Goal: Find specific page/section

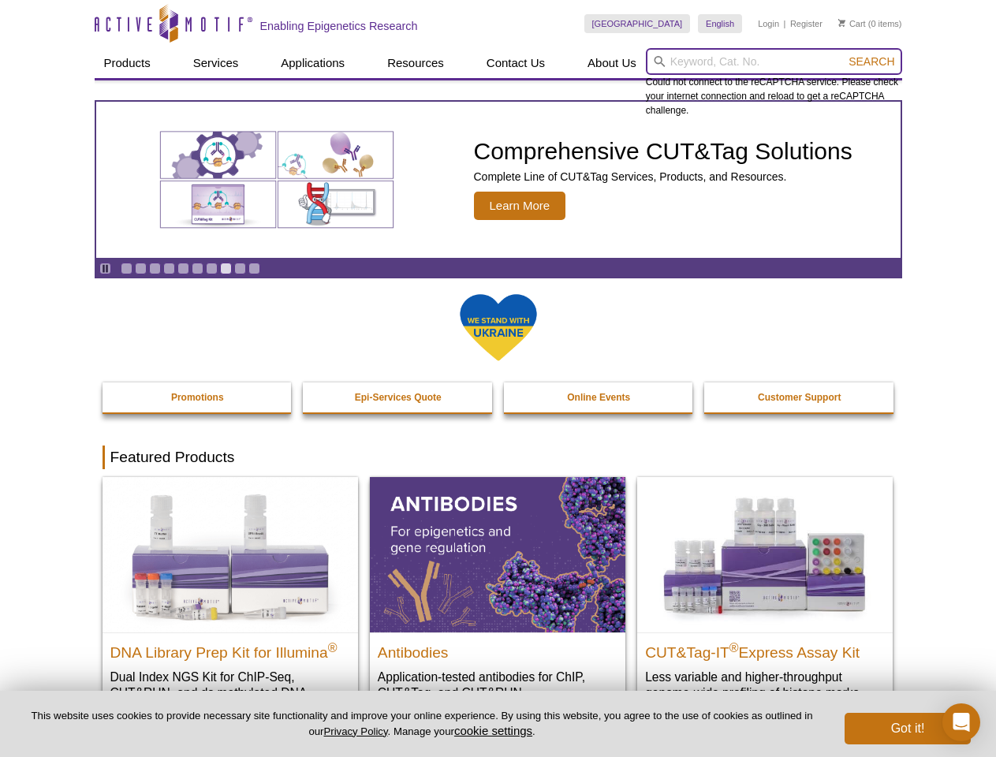
click at [774, 62] on input "search" at bounding box center [774, 61] width 256 height 27
click at [872, 62] on span "Search" at bounding box center [872, 61] width 46 height 13
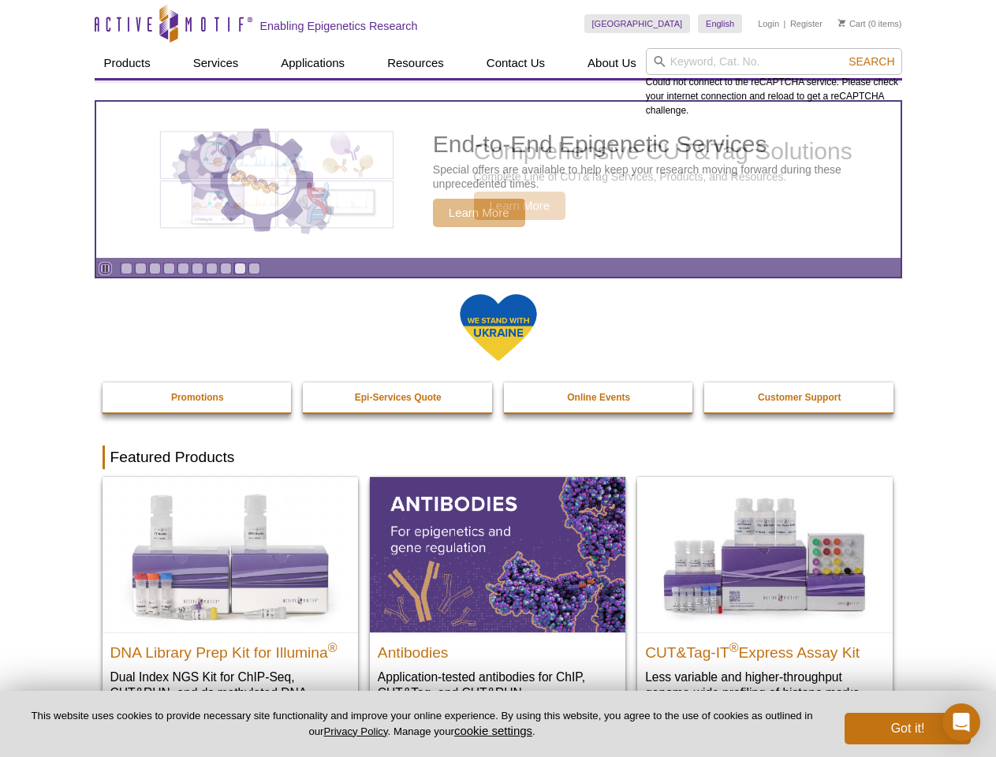
click at [105, 268] on icon "Pause" at bounding box center [105, 268] width 10 height 10
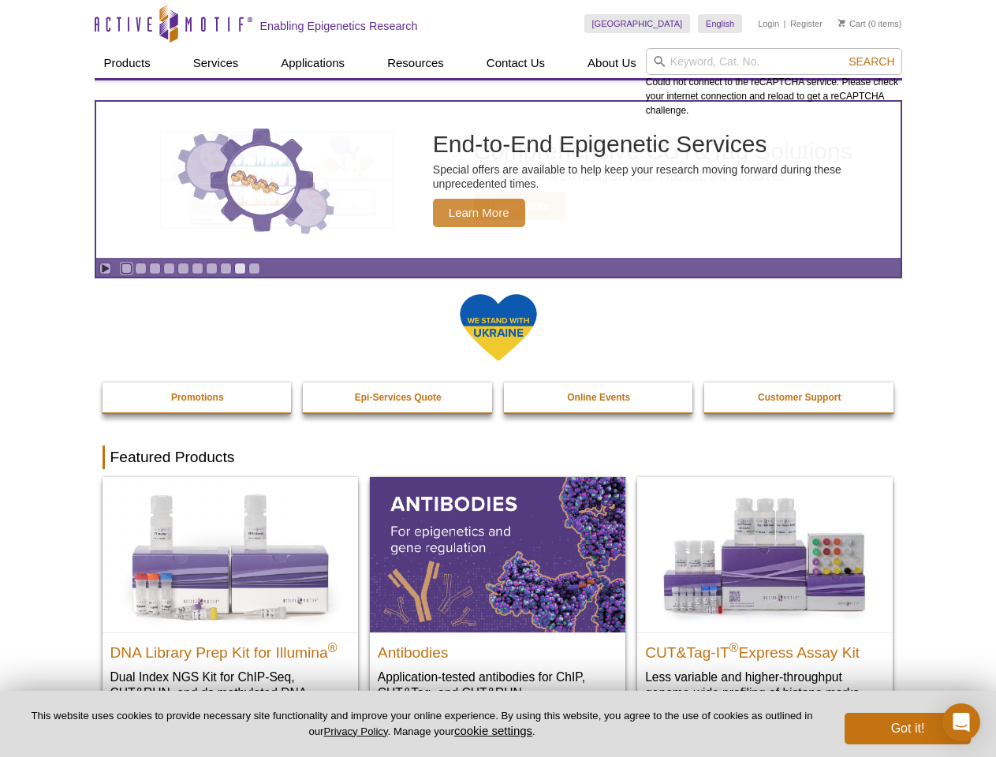
click at [126, 268] on link "Go to slide 1" at bounding box center [127, 269] width 12 height 12
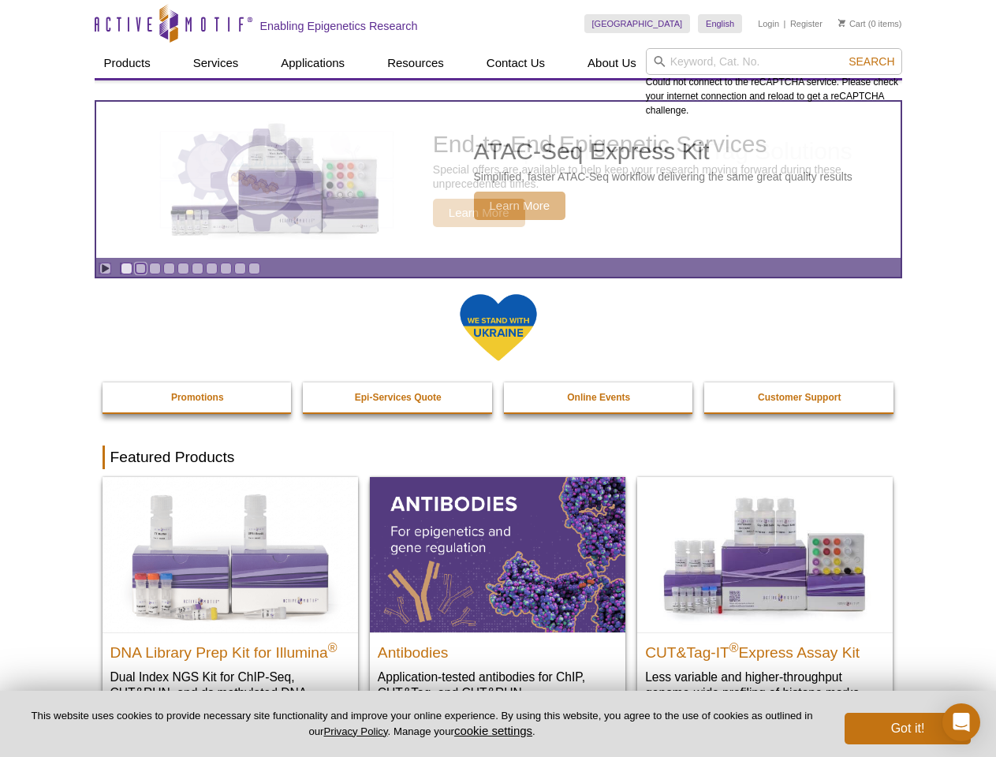
click at [140, 268] on link "Go to slide 2" at bounding box center [141, 269] width 12 height 12
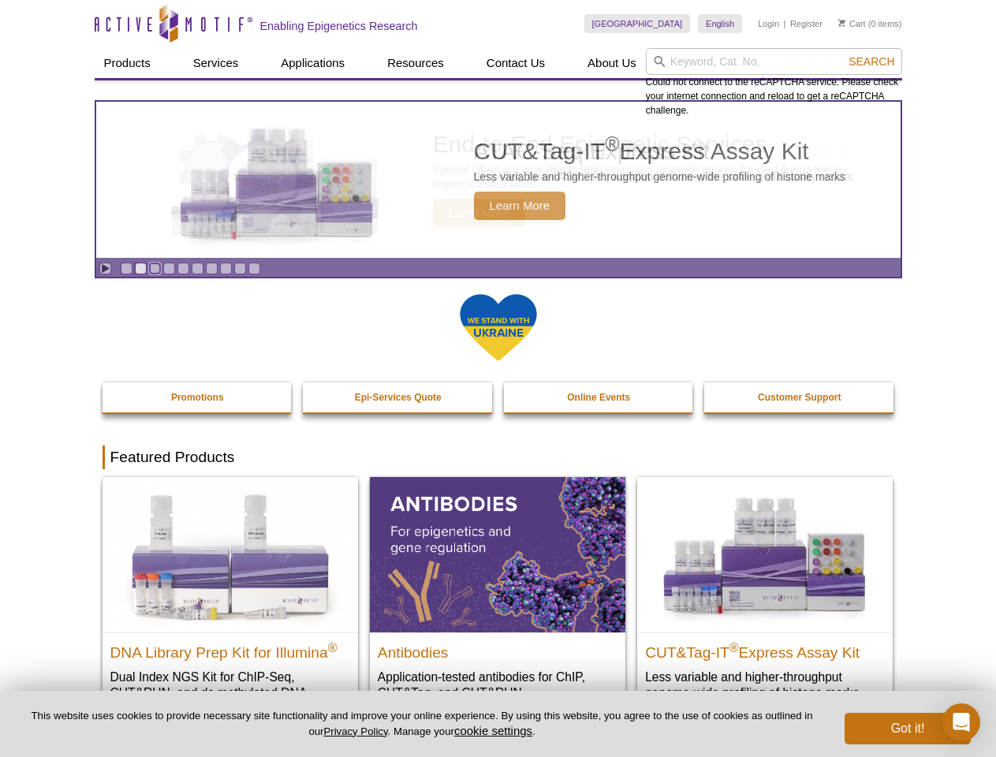
click at [155, 268] on link "Go to slide 3" at bounding box center [155, 269] width 12 height 12
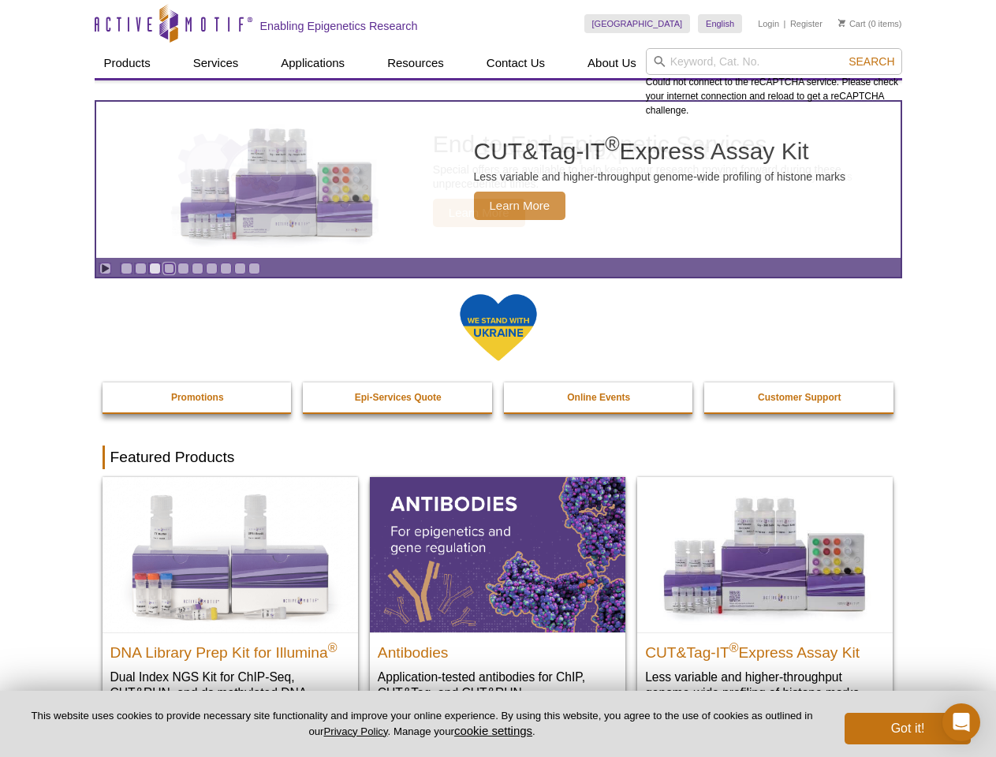
click at [169, 268] on link "Go to slide 4" at bounding box center [169, 269] width 12 height 12
